Goal: Task Accomplishment & Management: Manage account settings

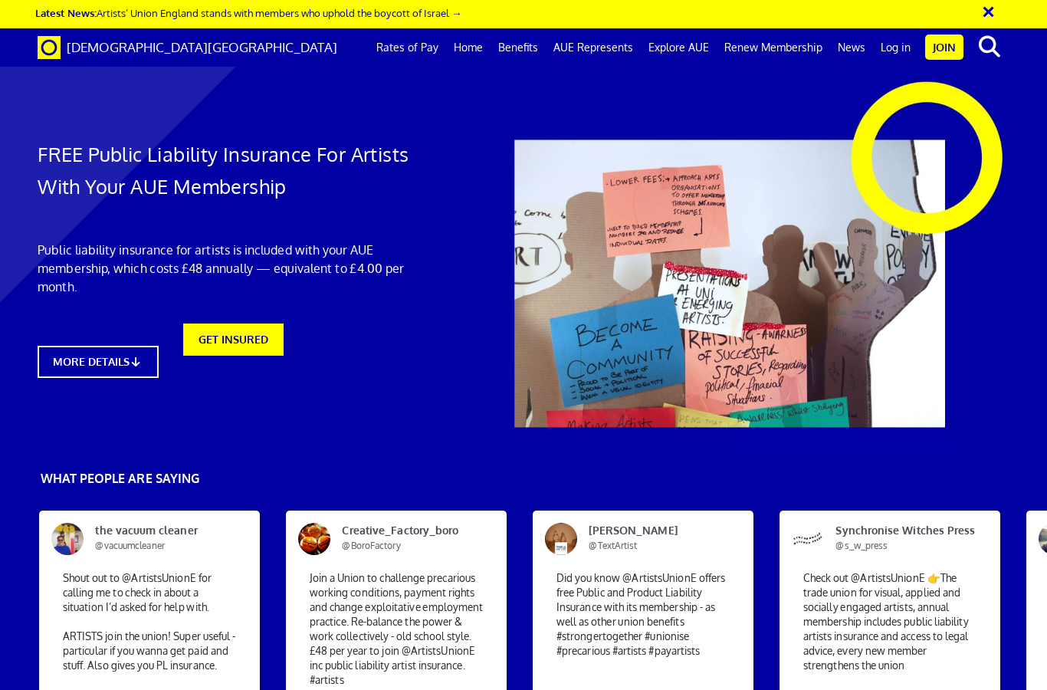
scroll to position [0, 6]
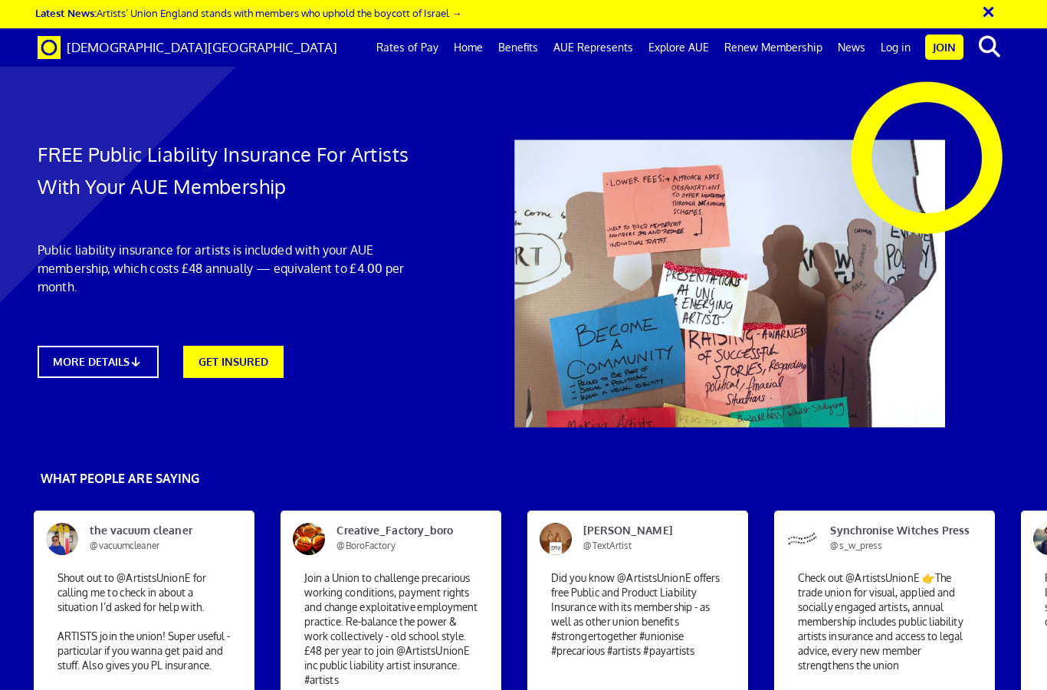
click at [893, 51] on link "Log in" at bounding box center [895, 47] width 45 height 38
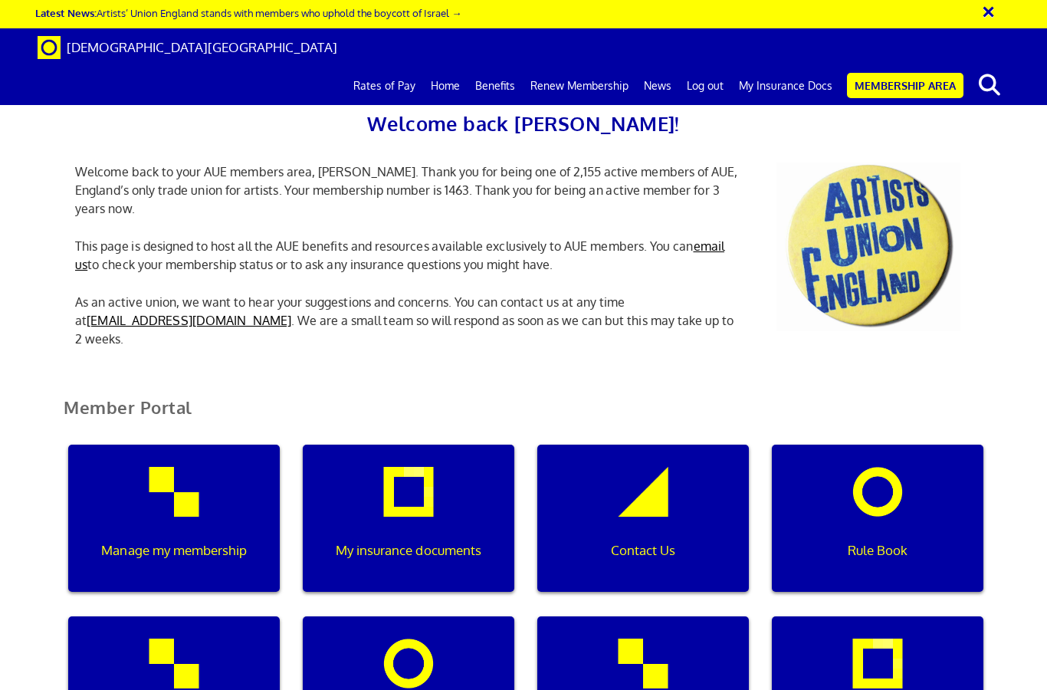
click at [211, 499] on div "Manage my membership" at bounding box center [173, 517] width 211 height 147
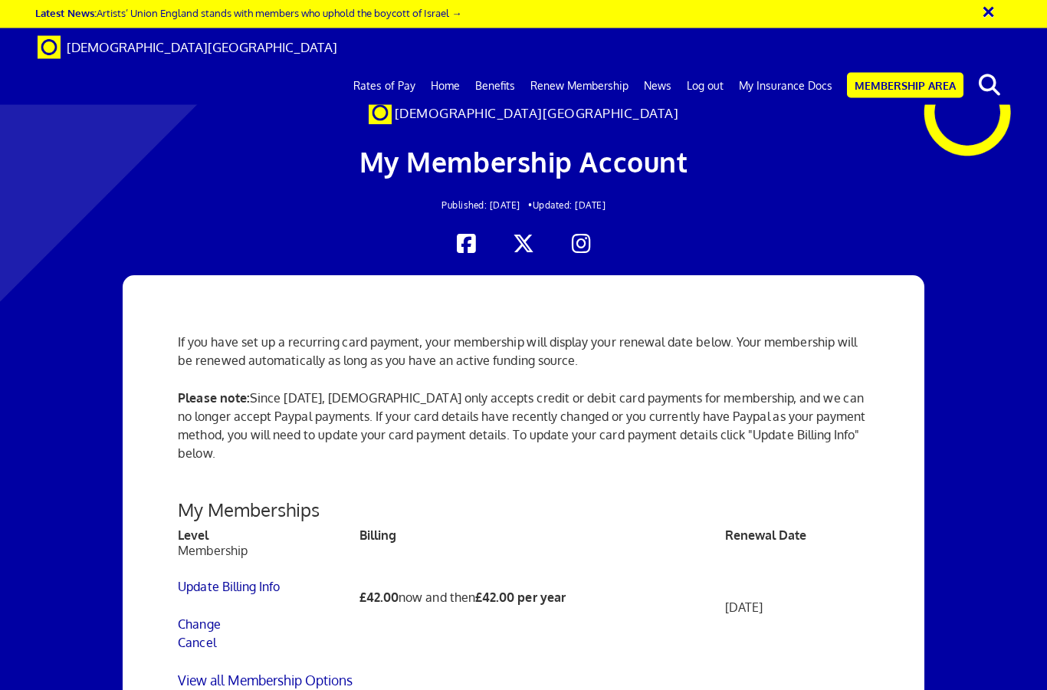
scroll to position [313, 0]
click at [197, 579] on link "Update Billing Info" at bounding box center [229, 586] width 102 height 15
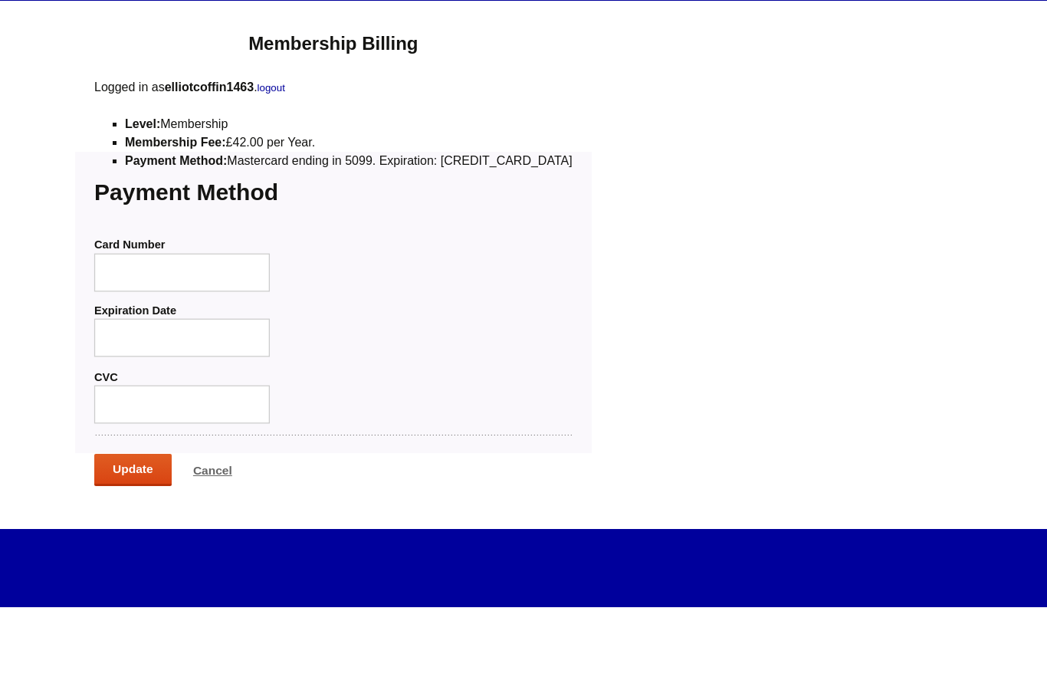
scroll to position [79, 0]
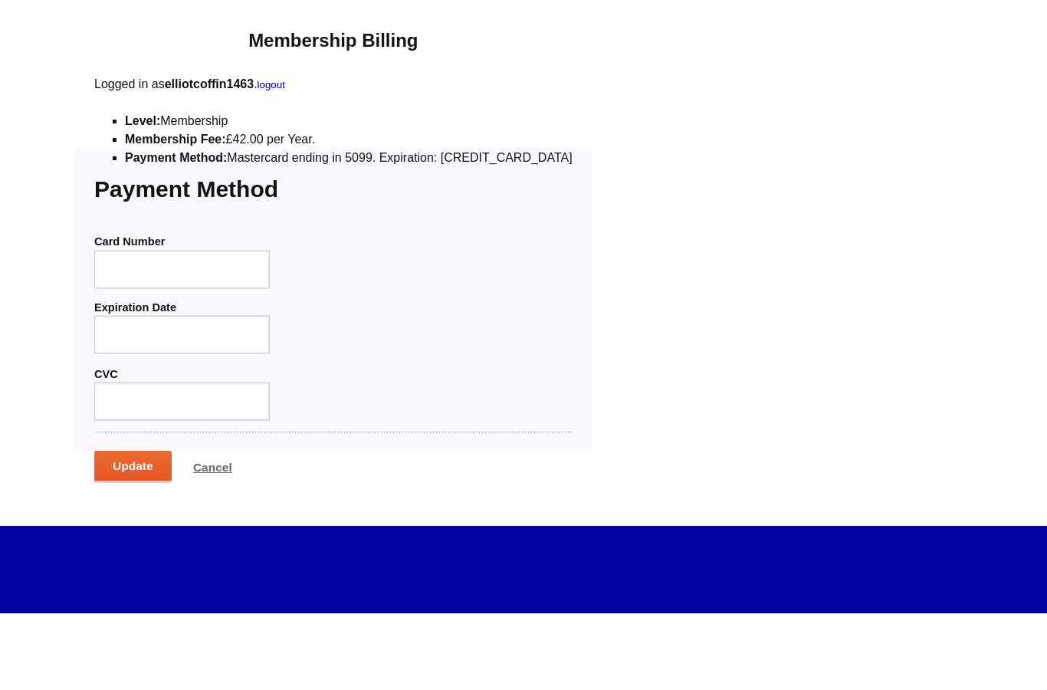
click at [138, 528] on input "Update" at bounding box center [132, 544] width 77 height 32
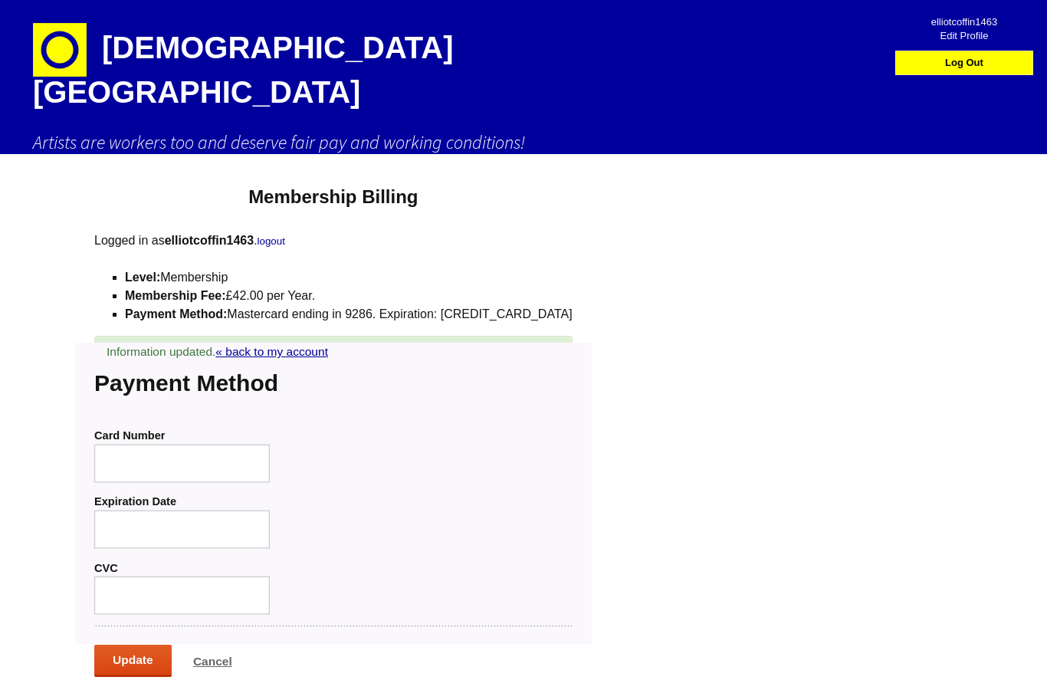
click at [62, 57] on img at bounding box center [60, 50] width 54 height 54
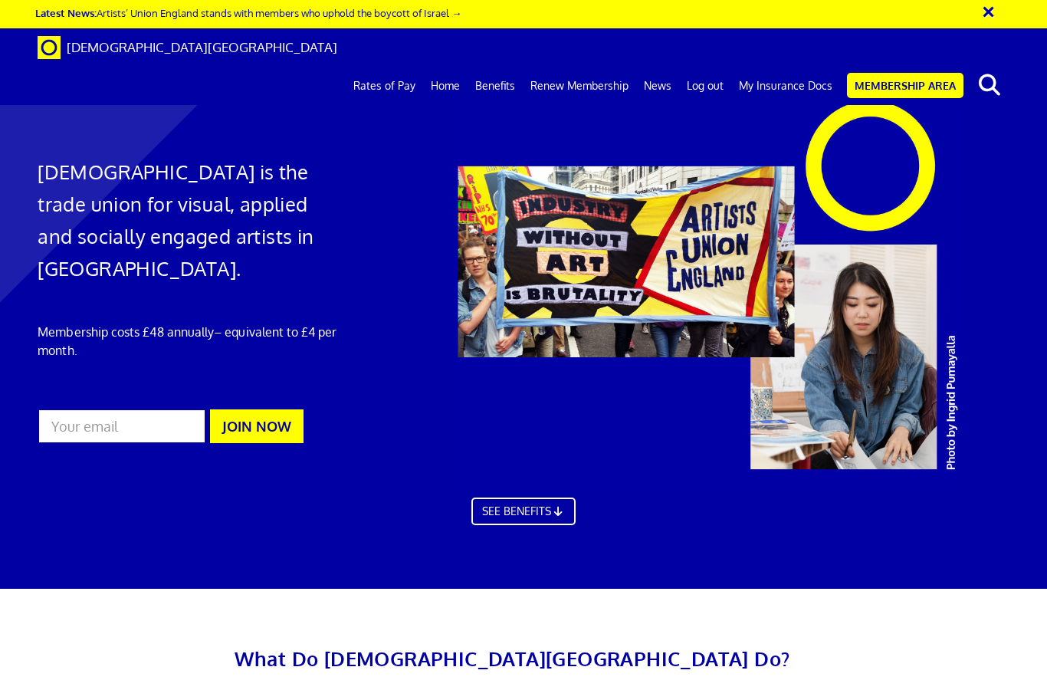
scroll to position [0, 6]
click at [923, 73] on link "Membership Area" at bounding box center [905, 85] width 116 height 25
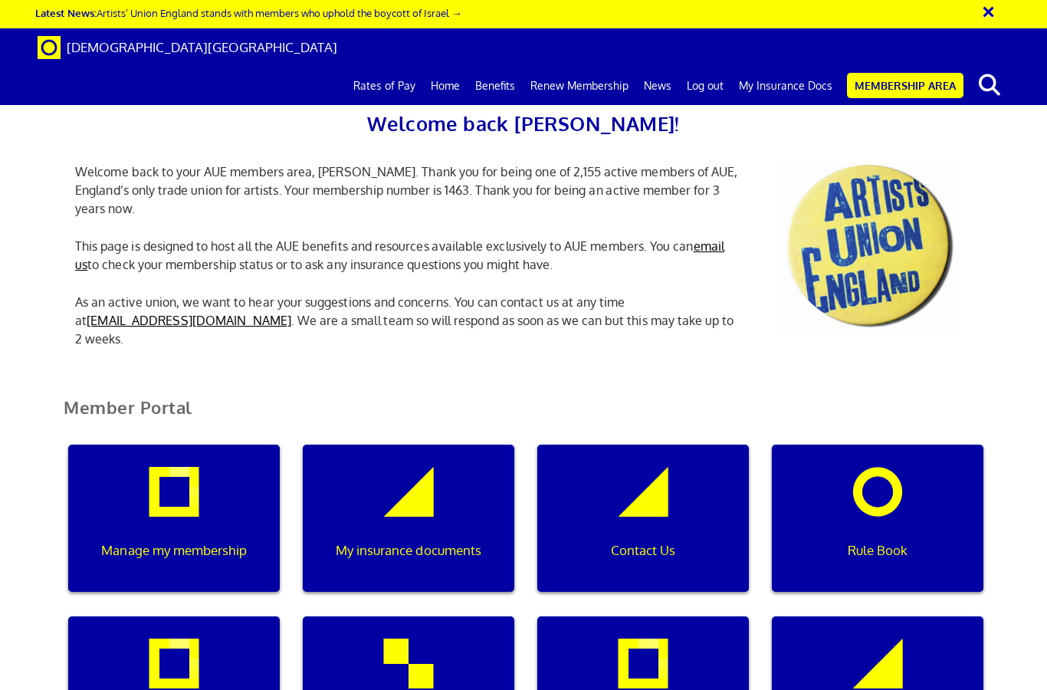
scroll to position [274, 0]
click at [178, 540] on p "Manage my membership" at bounding box center [174, 550] width 190 height 20
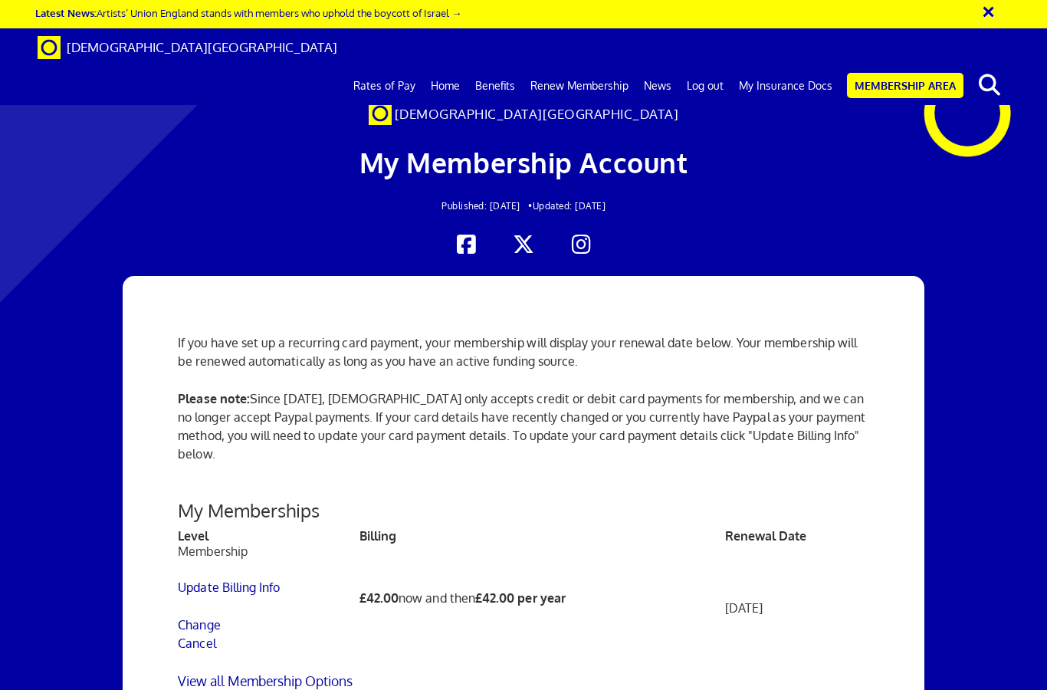
click at [983, 11] on button "×" at bounding box center [998, 9] width 38 height 25
